Goal: Check status

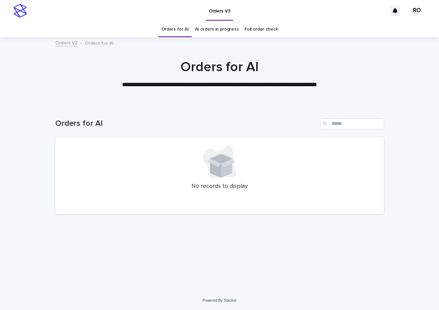
click at [225, 32] on link "AI orders in progress" at bounding box center [217, 29] width 44 height 16
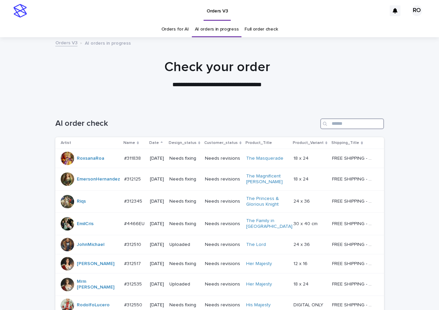
drag, startPoint x: 340, startPoint y: 123, endPoint x: 332, endPoint y: 117, distance: 10.0
click at [341, 123] on input "Search" at bounding box center [353, 123] width 64 height 11
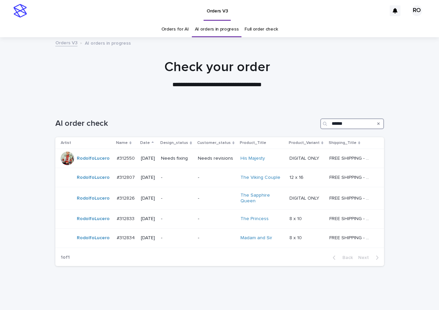
type input "******"
click at [208, 163] on div "Needs revisions" at bounding box center [216, 158] width 37 height 11
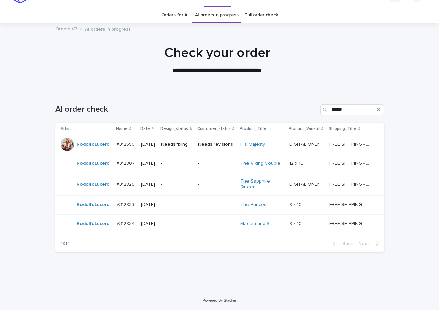
click at [193, 185] on p "-" at bounding box center [177, 185] width 32 height 6
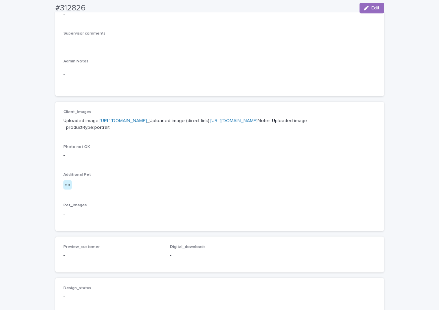
scroll to position [234, 0]
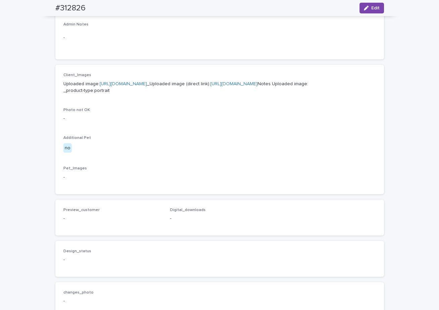
click at [147, 84] on link "[URL][DOMAIN_NAME]" at bounding box center [123, 84] width 47 height 5
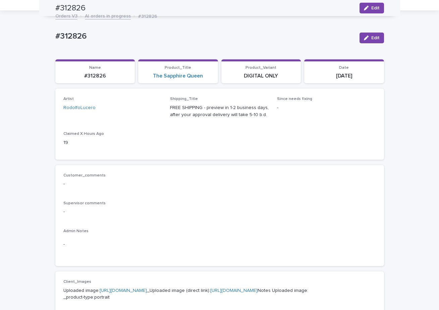
scroll to position [8, 0]
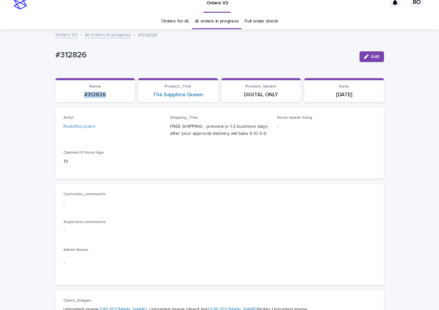
drag, startPoint x: 115, startPoint y: 98, endPoint x: 63, endPoint y: 97, distance: 52.4
click at [65, 97] on section "Name #312826" at bounding box center [95, 90] width 80 height 24
copy p "#312826"
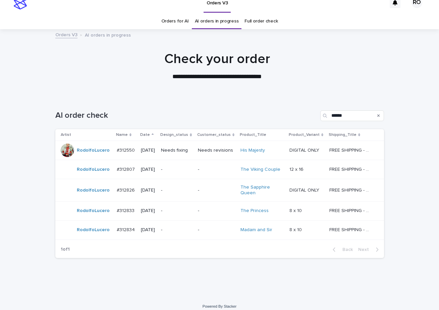
scroll to position [14, 0]
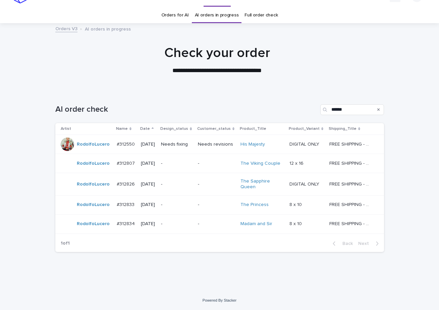
click at [206, 205] on p "-" at bounding box center [216, 205] width 37 height 6
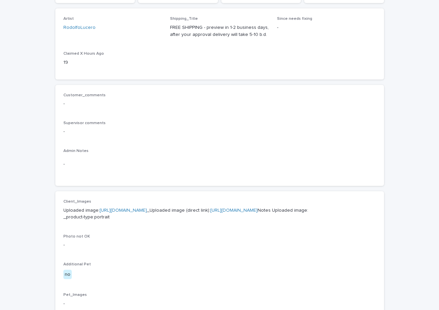
scroll to position [134, 0]
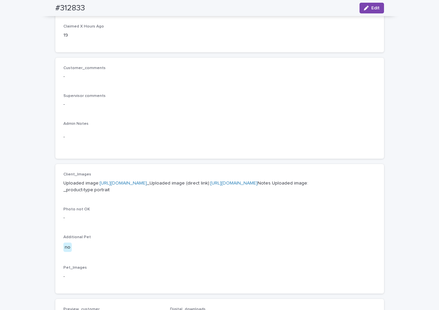
click at [147, 183] on link "[URL][DOMAIN_NAME]" at bounding box center [123, 183] width 47 height 5
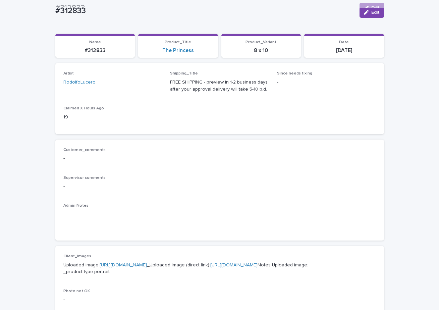
scroll to position [0, 0]
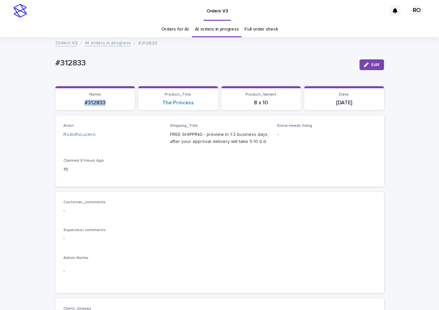
drag, startPoint x: 113, startPoint y: 109, endPoint x: 78, endPoint y: 109, distance: 35.6
click at [78, 109] on section "Name #312833" at bounding box center [95, 98] width 80 height 24
copy p "#312833"
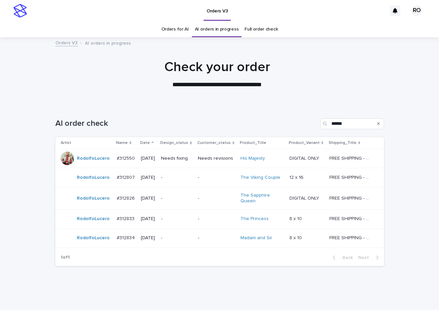
click at [204, 237] on p "-" at bounding box center [216, 238] width 37 height 6
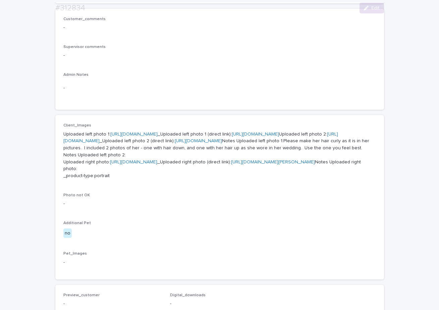
scroll to position [208, 0]
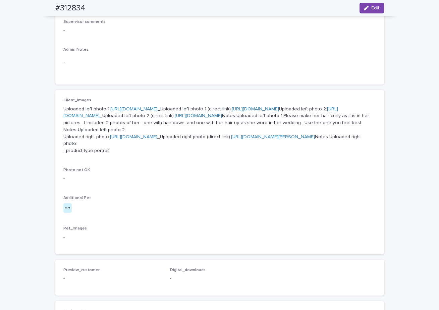
click at [158, 110] on link "[URL][DOMAIN_NAME]" at bounding box center [133, 109] width 47 height 5
click at [141, 118] on link "[URL][DOMAIN_NAME]" at bounding box center [200, 113] width 275 height 12
click at [140, 139] on link "[URL][DOMAIN_NAME]" at bounding box center [133, 137] width 47 height 5
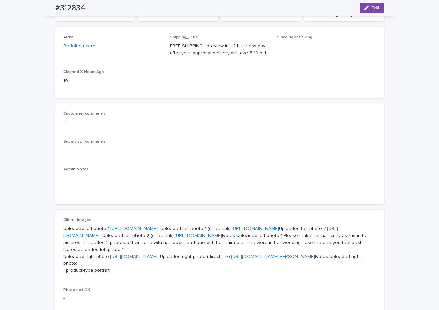
scroll to position [0, 0]
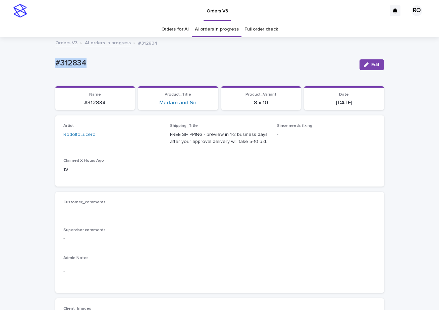
drag, startPoint x: 100, startPoint y: 63, endPoint x: 47, endPoint y: 65, distance: 52.8
copy p "#312834"
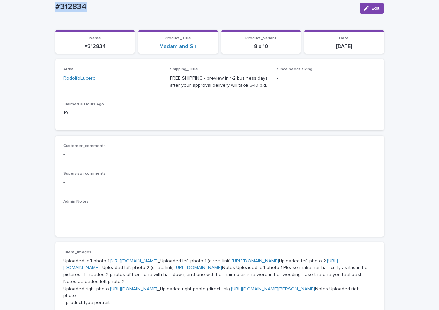
scroll to position [55, 0]
